Goal: Information Seeking & Learning: Learn about a topic

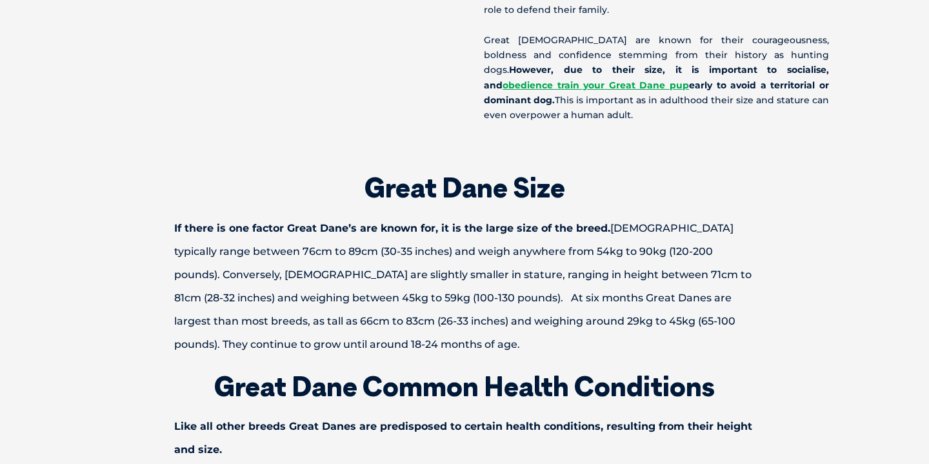
scroll to position [2036, 0]
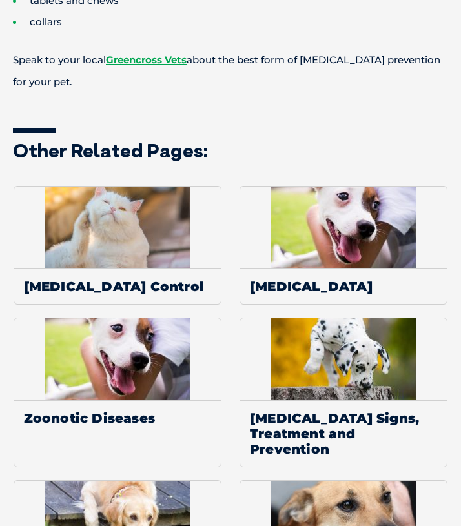
scroll to position [1512, 0]
